Goal: Information Seeking & Learning: Learn about a topic

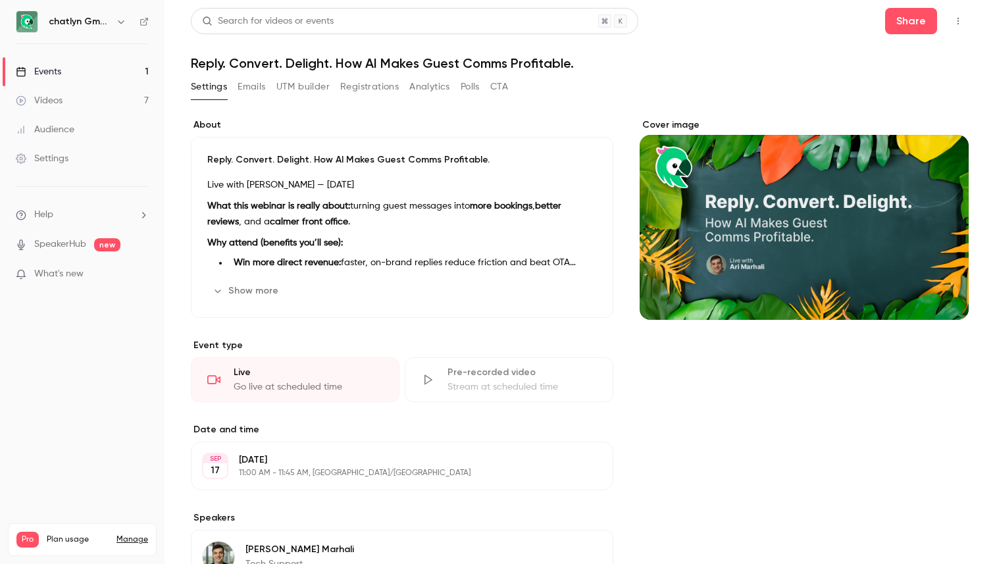
click at [383, 89] on button "Registrations" at bounding box center [369, 86] width 59 height 21
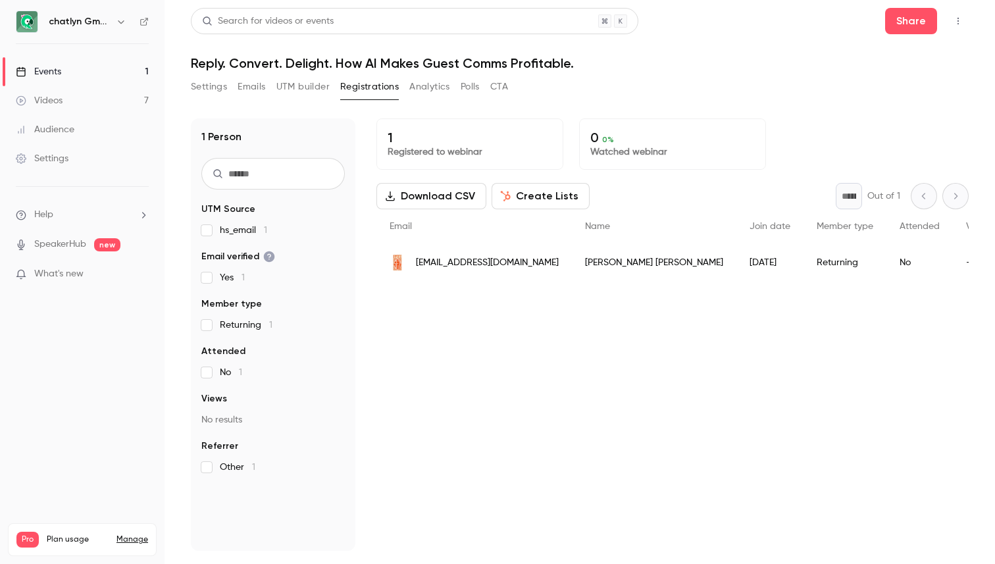
click at [577, 270] on div "Juraj Marko" at bounding box center [654, 262] width 165 height 37
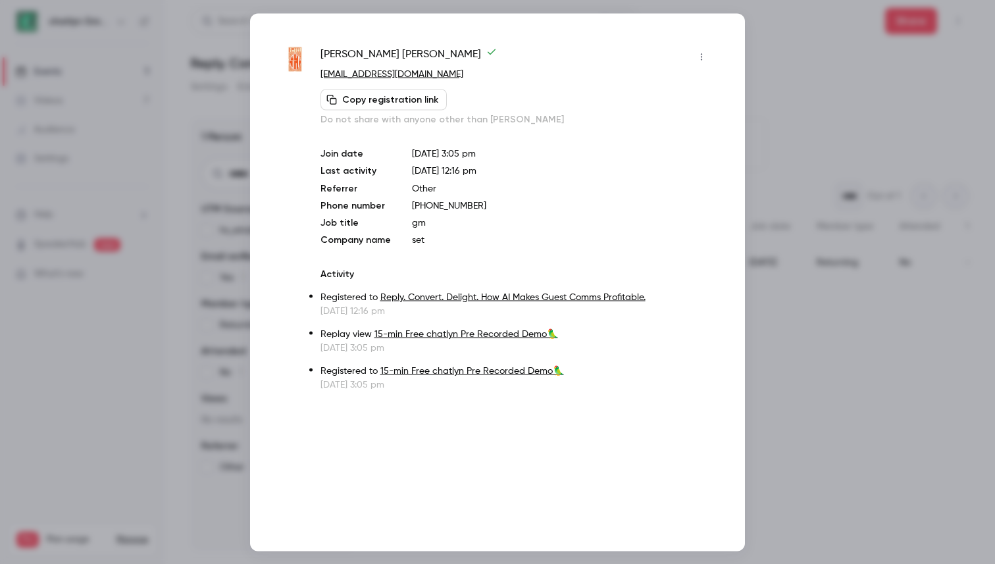
click at [193, 190] on div at bounding box center [497, 282] width 995 height 564
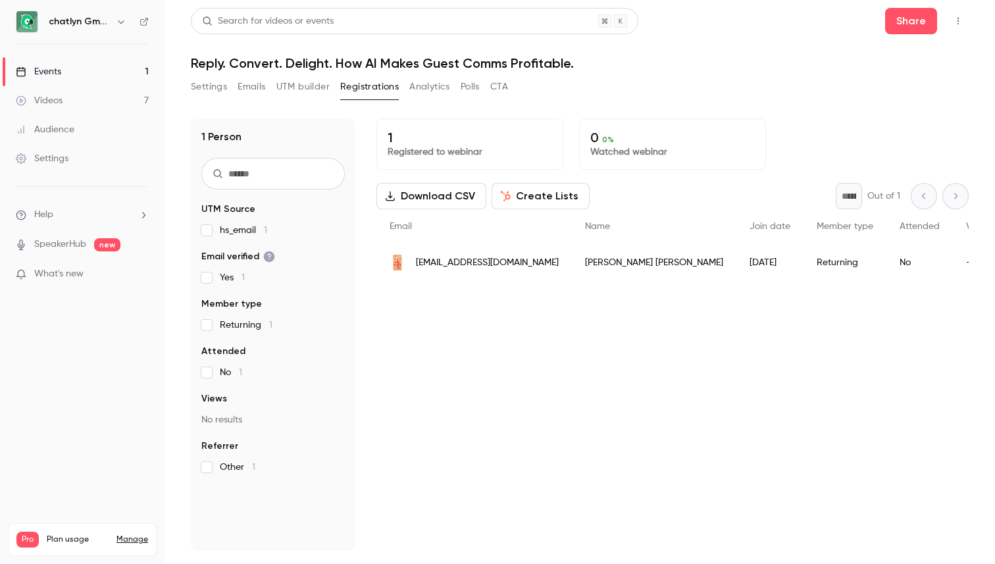
click at [205, 93] on button "Settings" at bounding box center [209, 86] width 36 height 21
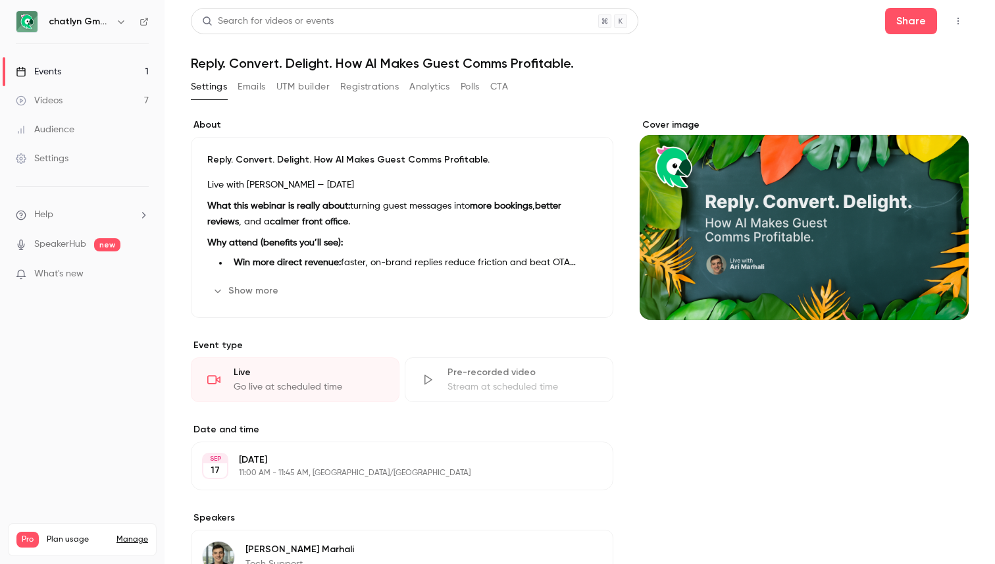
click at [124, 99] on link "Videos 7" at bounding box center [82, 100] width 165 height 29
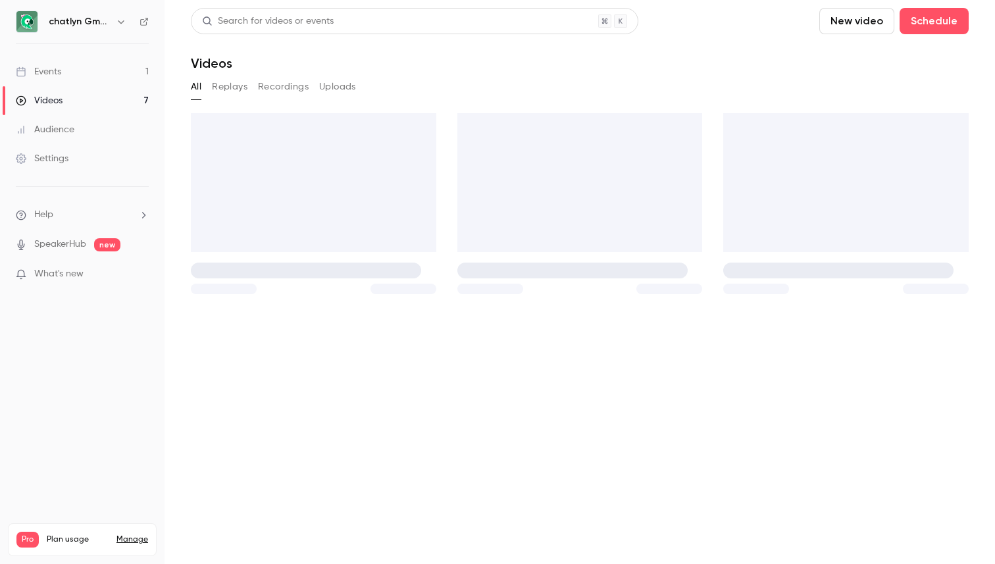
click at [124, 99] on link "Videos 7" at bounding box center [82, 100] width 165 height 29
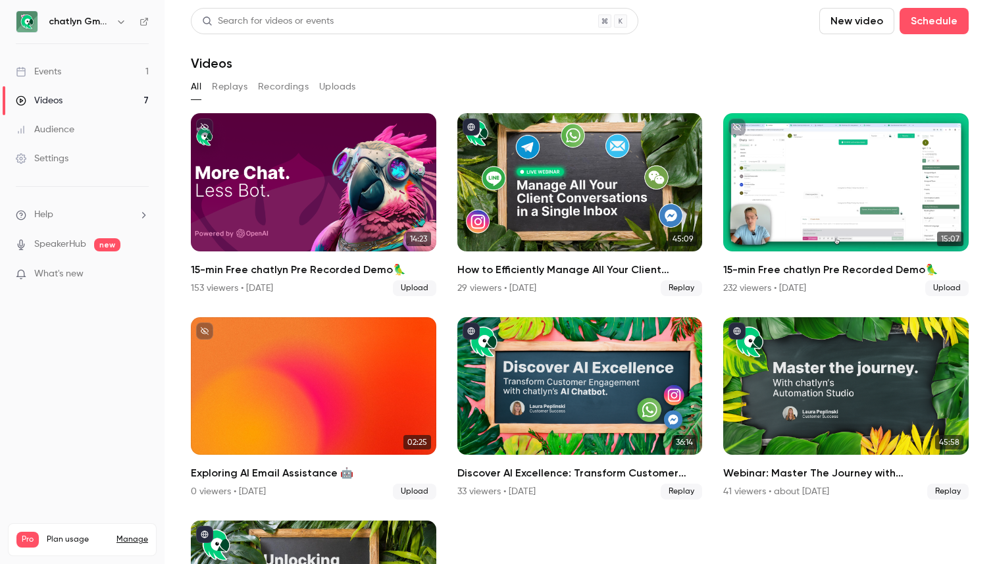
click at [129, 70] on link "Events 1" at bounding box center [82, 71] width 165 height 29
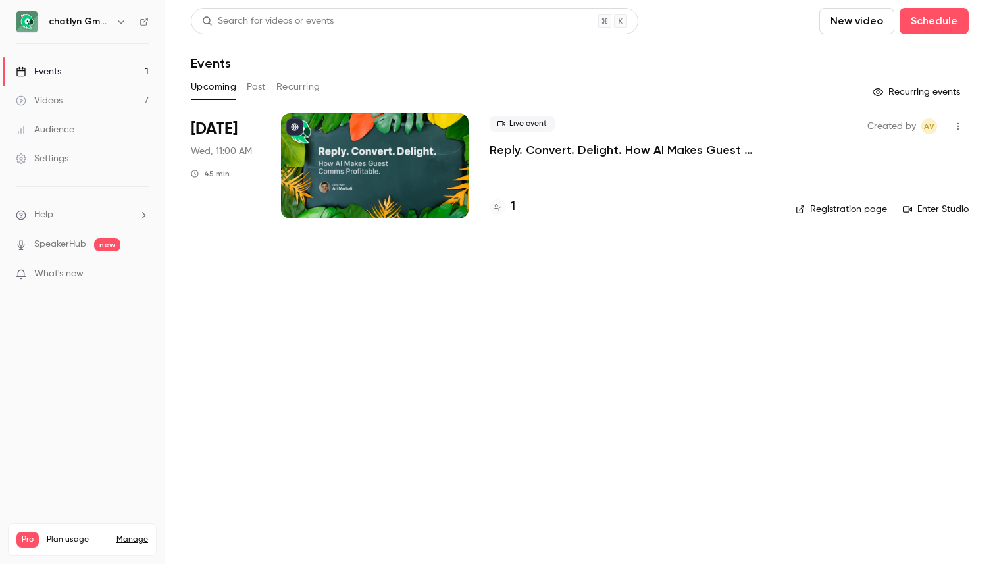
click at [540, 157] on p "Reply. Convert. Delight. How AI Makes Guest Comms Profitable." at bounding box center [632, 150] width 285 height 16
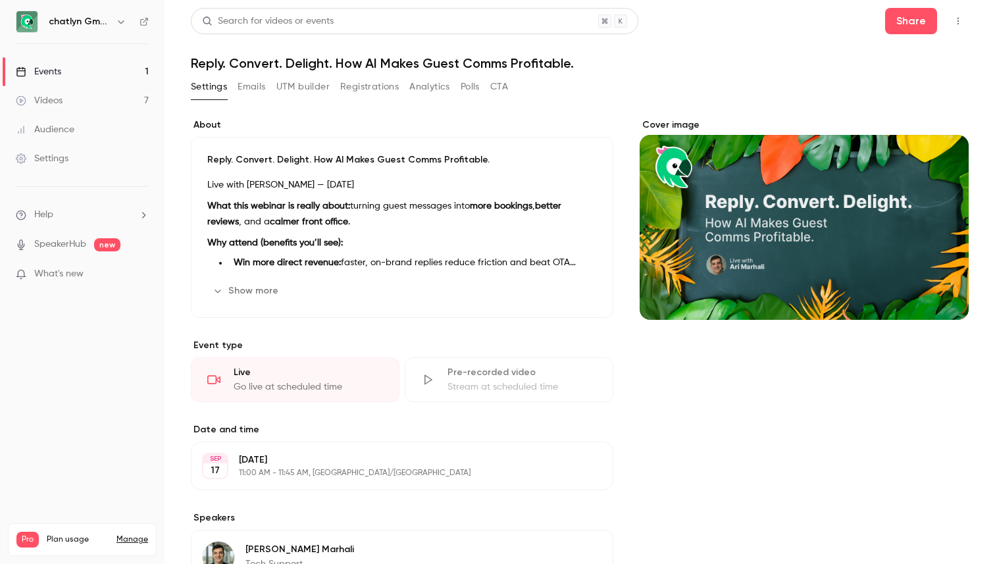
click at [367, 86] on button "Registrations" at bounding box center [369, 86] width 59 height 21
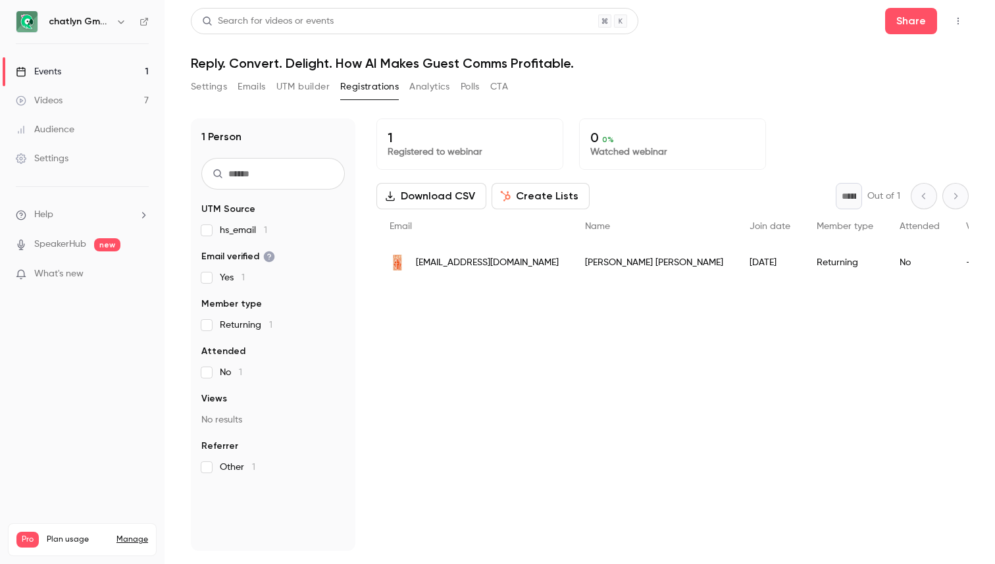
click at [222, 91] on button "Settings" at bounding box center [209, 86] width 36 height 21
